Goal: Information Seeking & Learning: Find specific fact

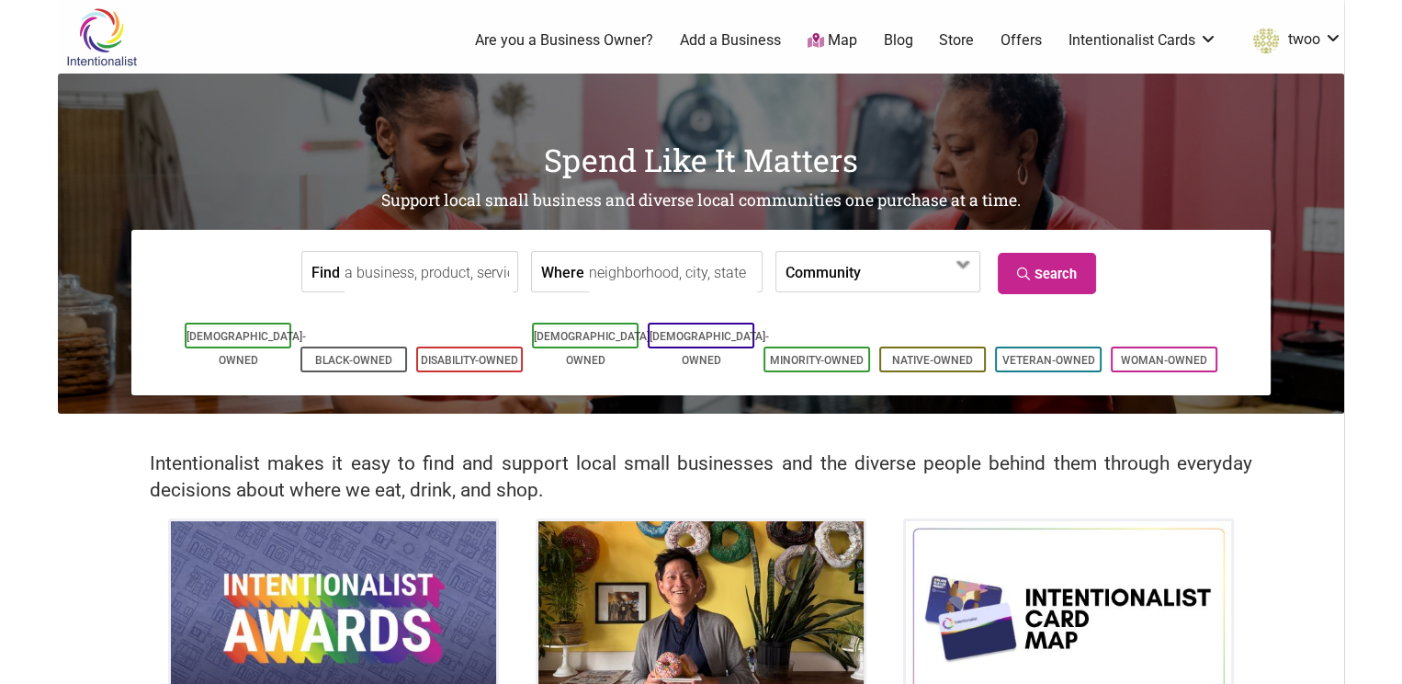
click at [456, 280] on input "Find" at bounding box center [429, 272] width 168 height 41
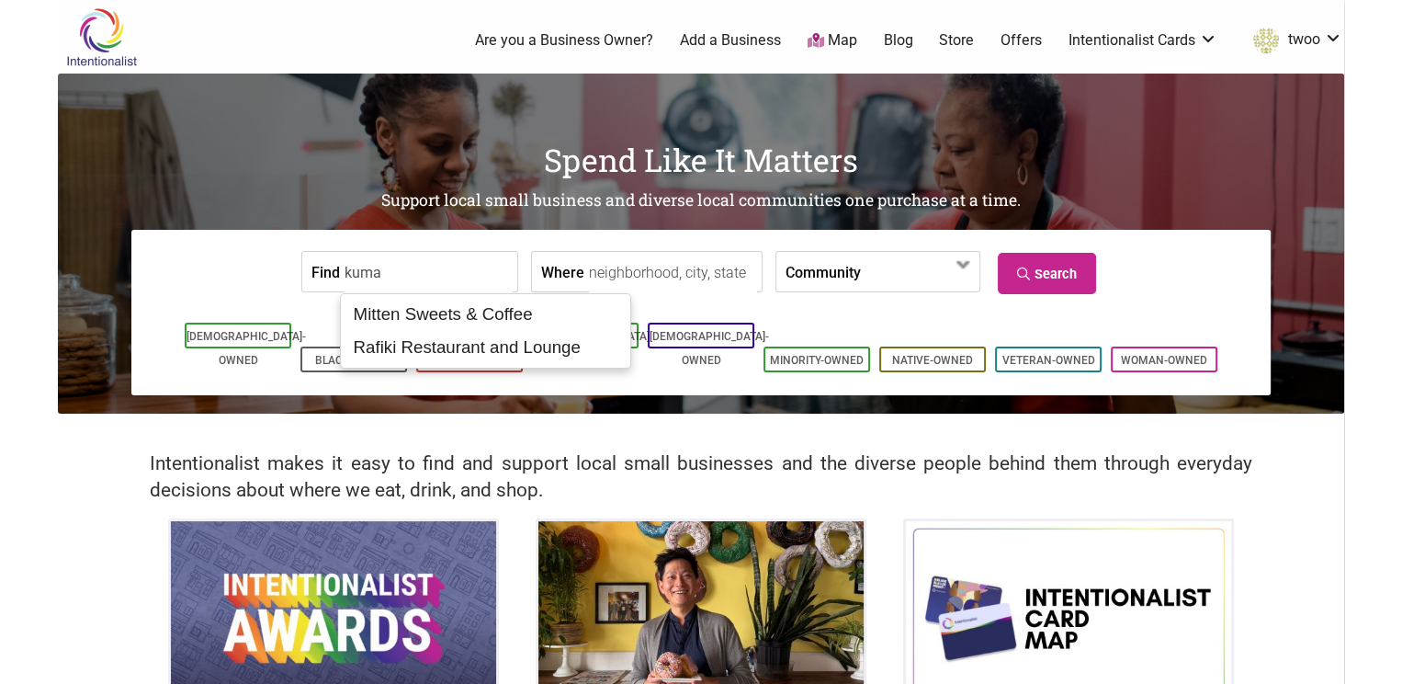
type input "kuma"
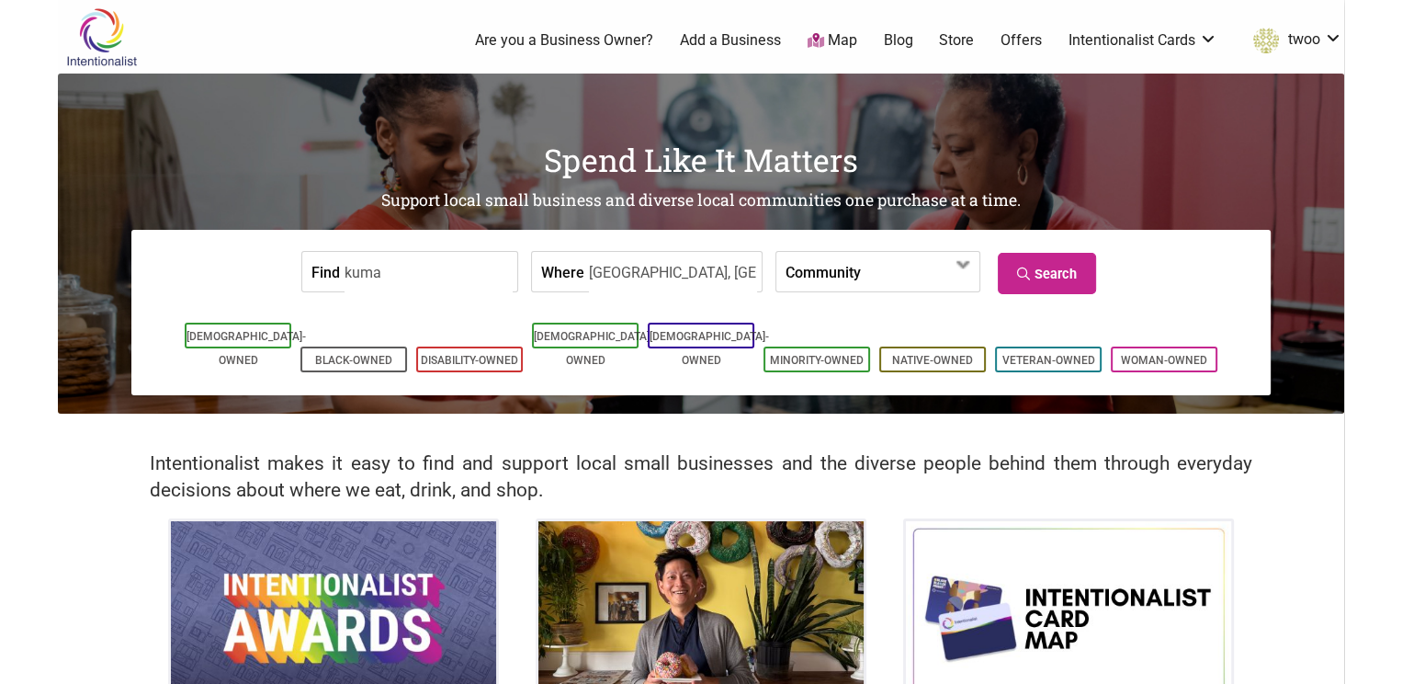
type input "[GEOGRAPHIC_DATA], [GEOGRAPHIC_DATA], [GEOGRAPHIC_DATA], [GEOGRAPHIC_DATA]"
click at [1029, 272] on icon at bounding box center [1025, 273] width 17 height 13
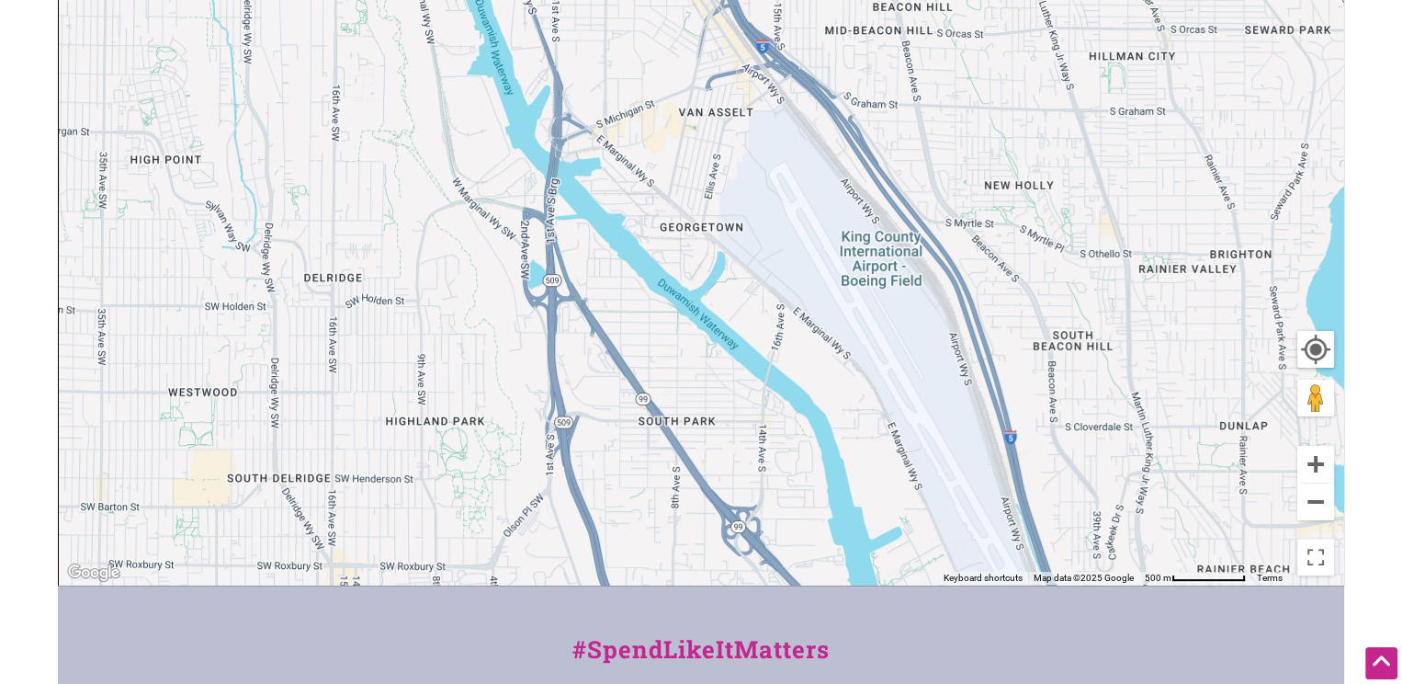
scroll to position [372, 0]
